Goal: Information Seeking & Learning: Check status

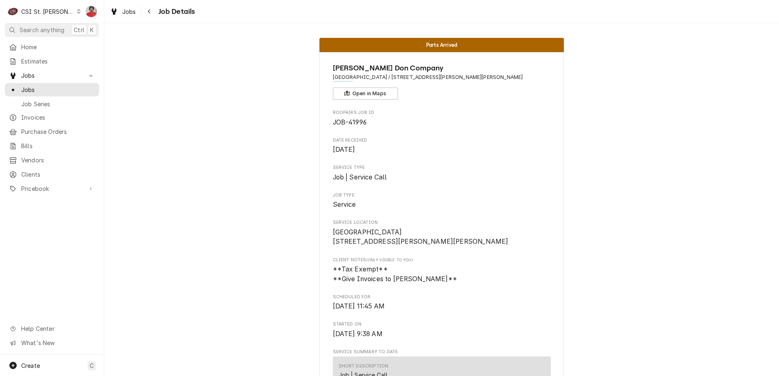
scroll to position [985, 0]
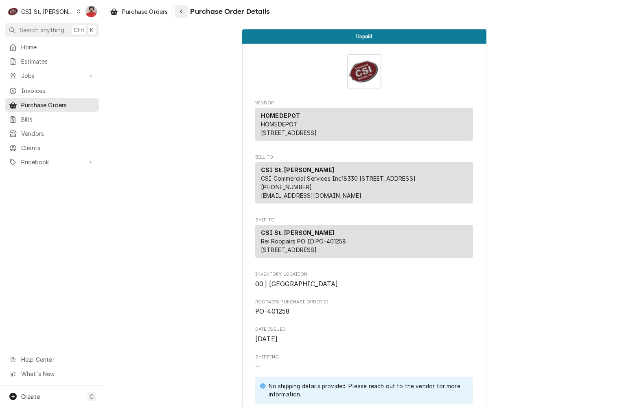
click at [180, 11] on div "Navigate back" at bounding box center [181, 11] width 8 height 8
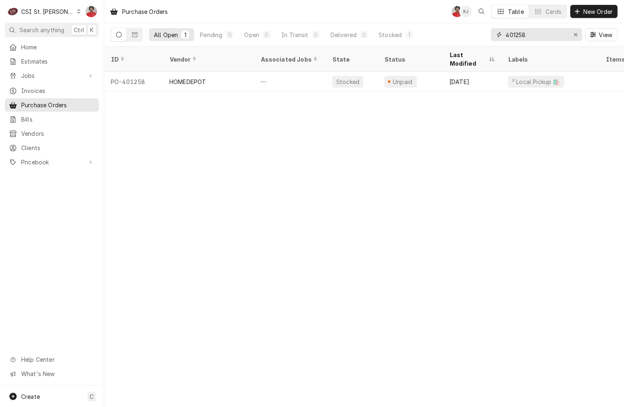
click at [522, 34] on input "401258" at bounding box center [536, 34] width 61 height 13
type input "401212"
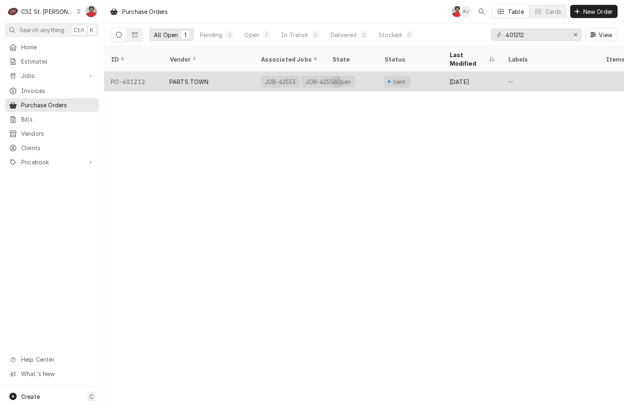
click at [248, 72] on div "PARTS TOWN" at bounding box center [208, 82] width 91 height 20
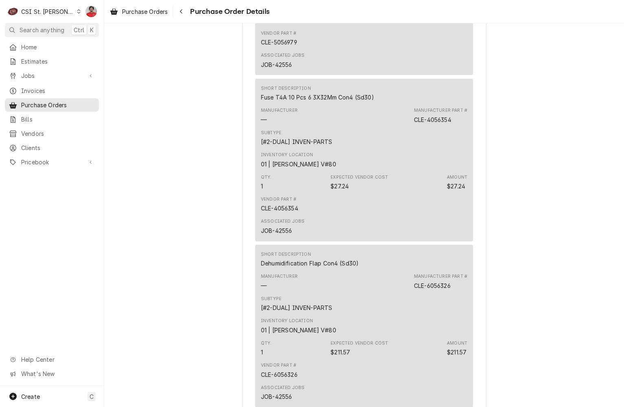
scroll to position [896, 0]
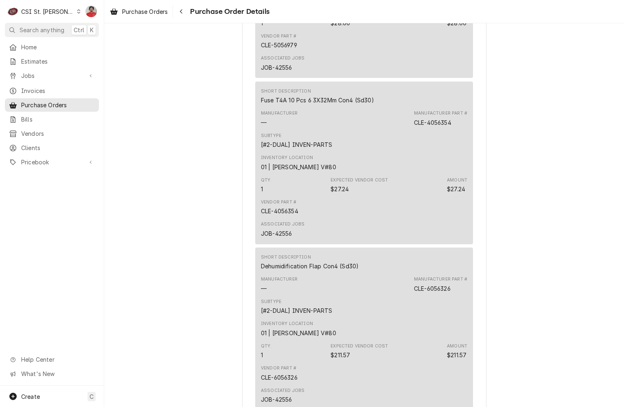
click at [281, 237] on div "JOB-42556" at bounding box center [276, 233] width 31 height 9
copy div "42556"
click at [23, 79] on link "Jobs" at bounding box center [52, 75] width 94 height 13
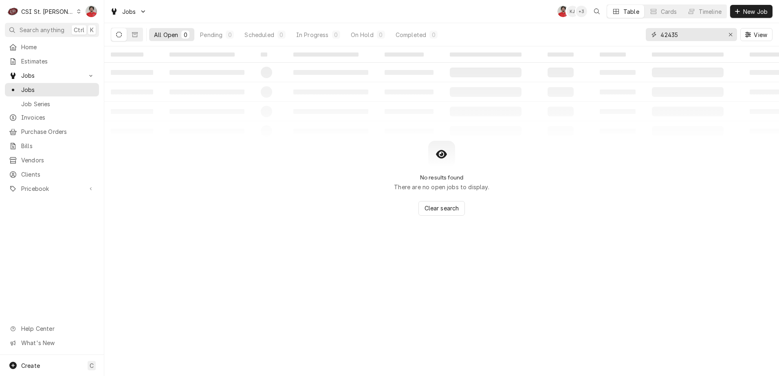
drag, startPoint x: 634, startPoint y: 38, endPoint x: 484, endPoint y: 38, distance: 150.7
click at [485, 37] on div "All Open 0 Pending 0 Scheduled 0 In Progress 0 On Hold 0 Completed 0 42435 View" at bounding box center [442, 34] width 662 height 23
paste input "556"
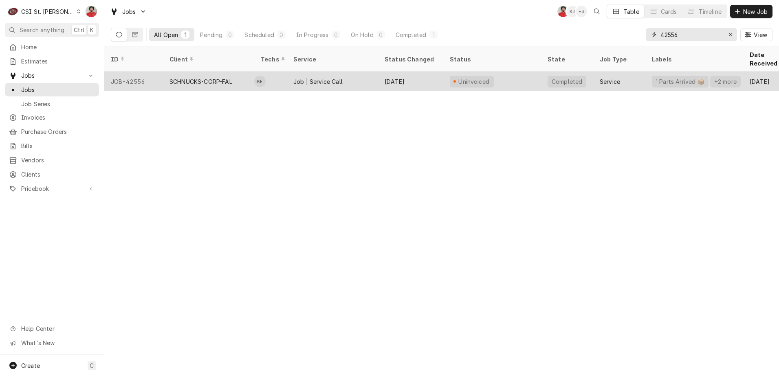
type input "42556"
click at [224, 72] on div "SCHNUCKS-CORP-FAL" at bounding box center [208, 82] width 91 height 20
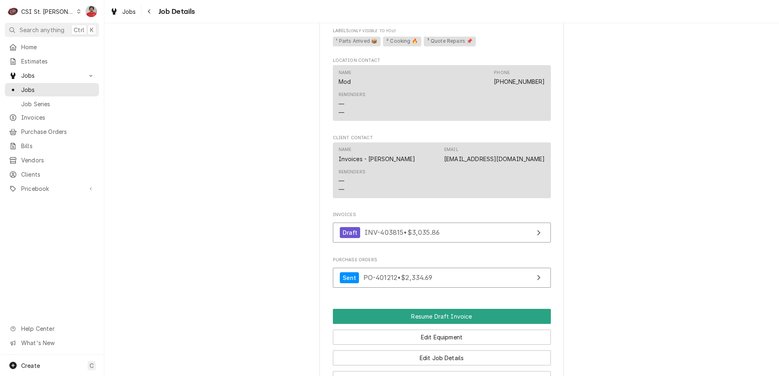
scroll to position [909, 0]
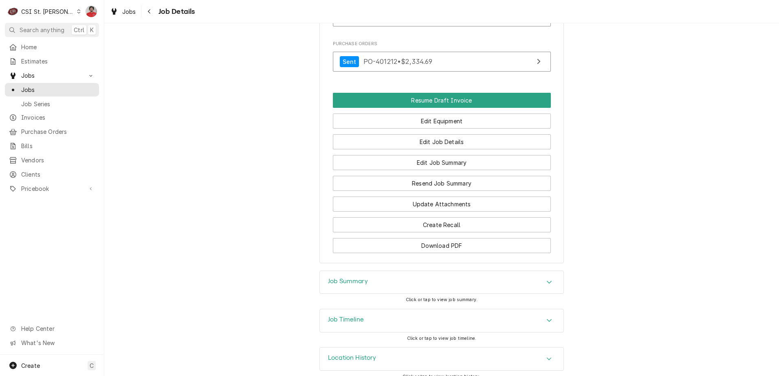
click at [400, 310] on div "Job Timeline" at bounding box center [442, 321] width 244 height 23
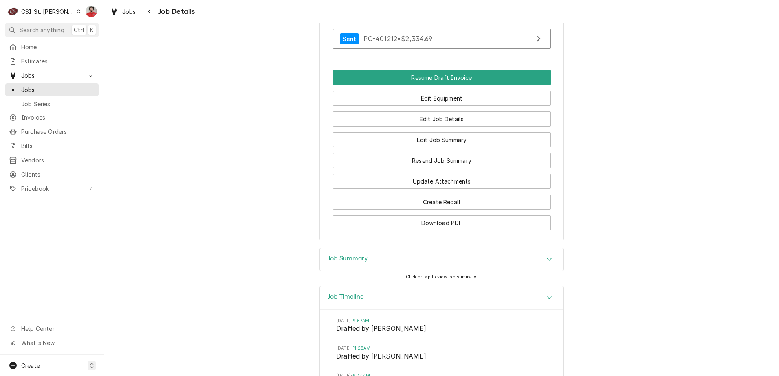
scroll to position [837, 0]
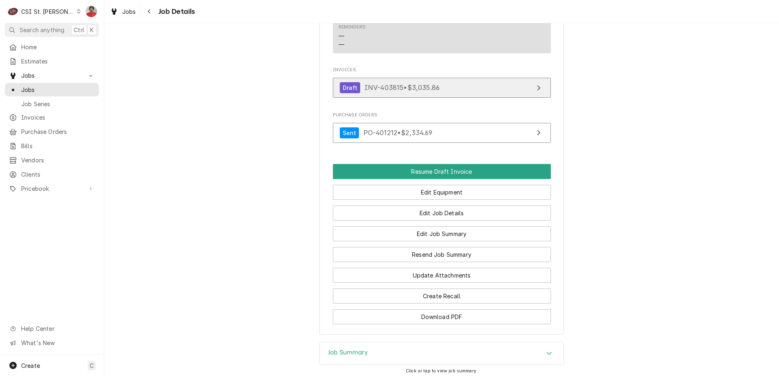
click at [397, 83] on div "Draft INV-403815 • $3,035.86" at bounding box center [390, 87] width 100 height 11
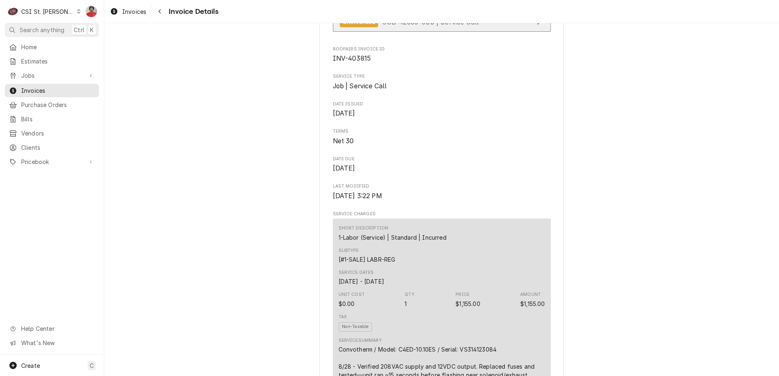
scroll to position [489, 0]
